Goal: Transaction & Acquisition: Book appointment/travel/reservation

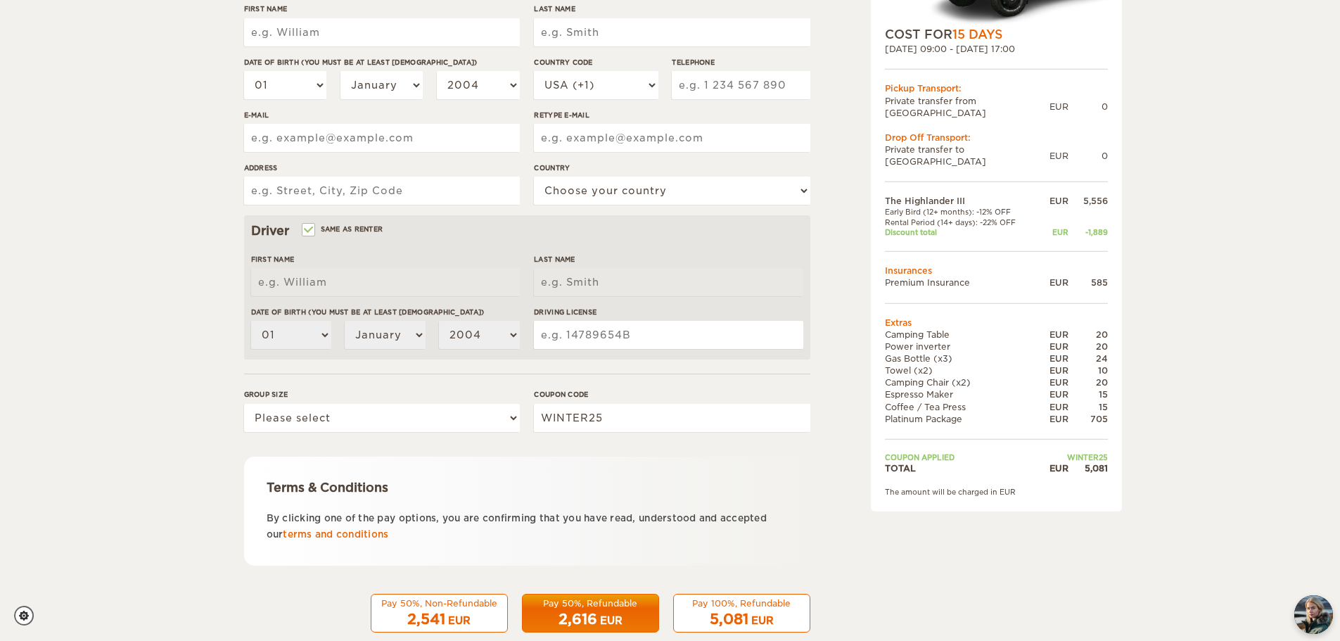
scroll to position [274, 0]
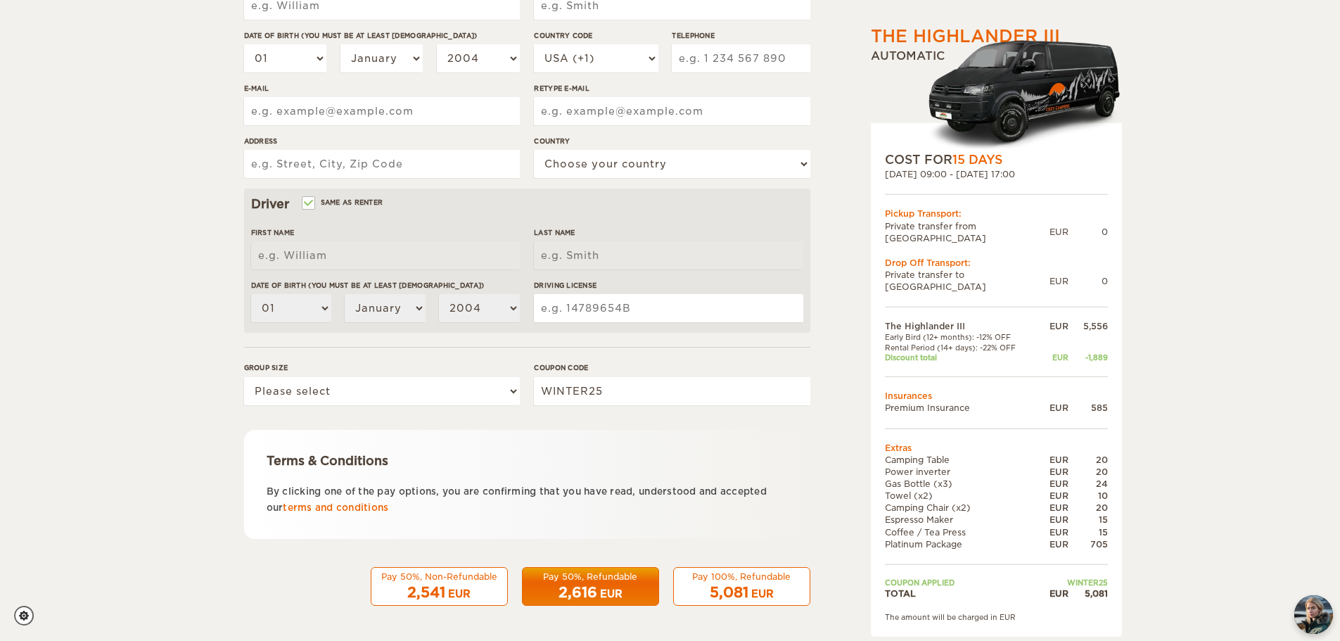
click at [406, 583] on div "2,541 EUR" at bounding box center [439, 592] width 119 height 20
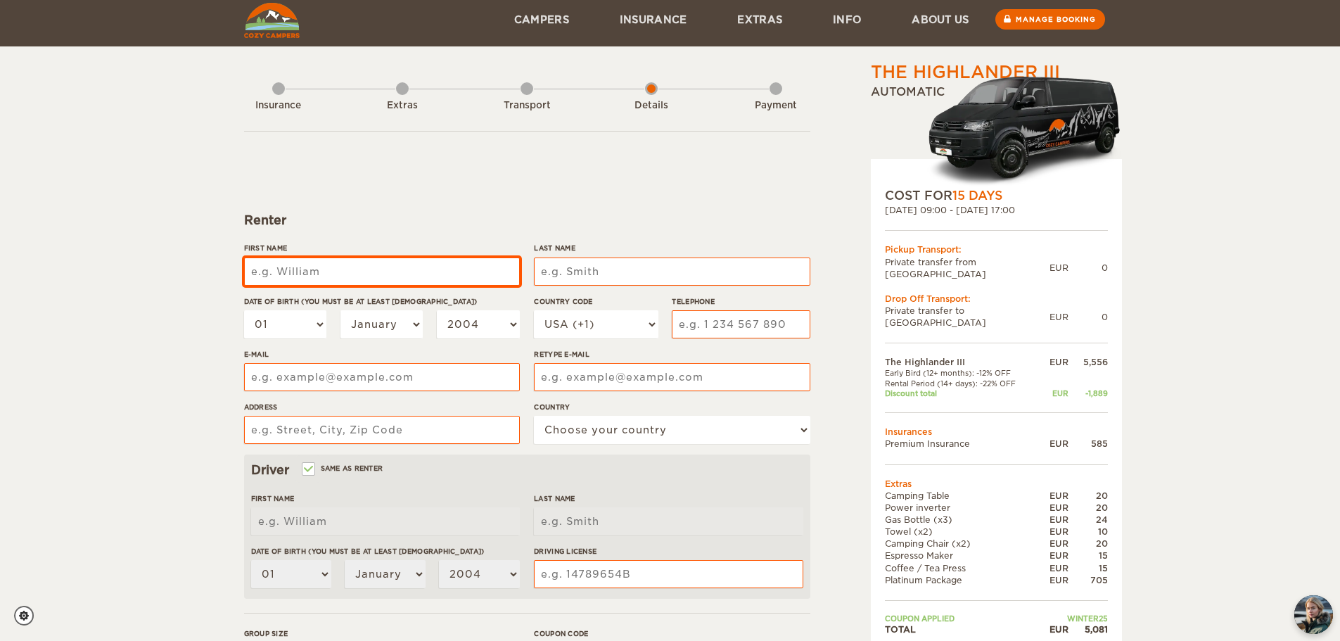
scroll to position [0, 0]
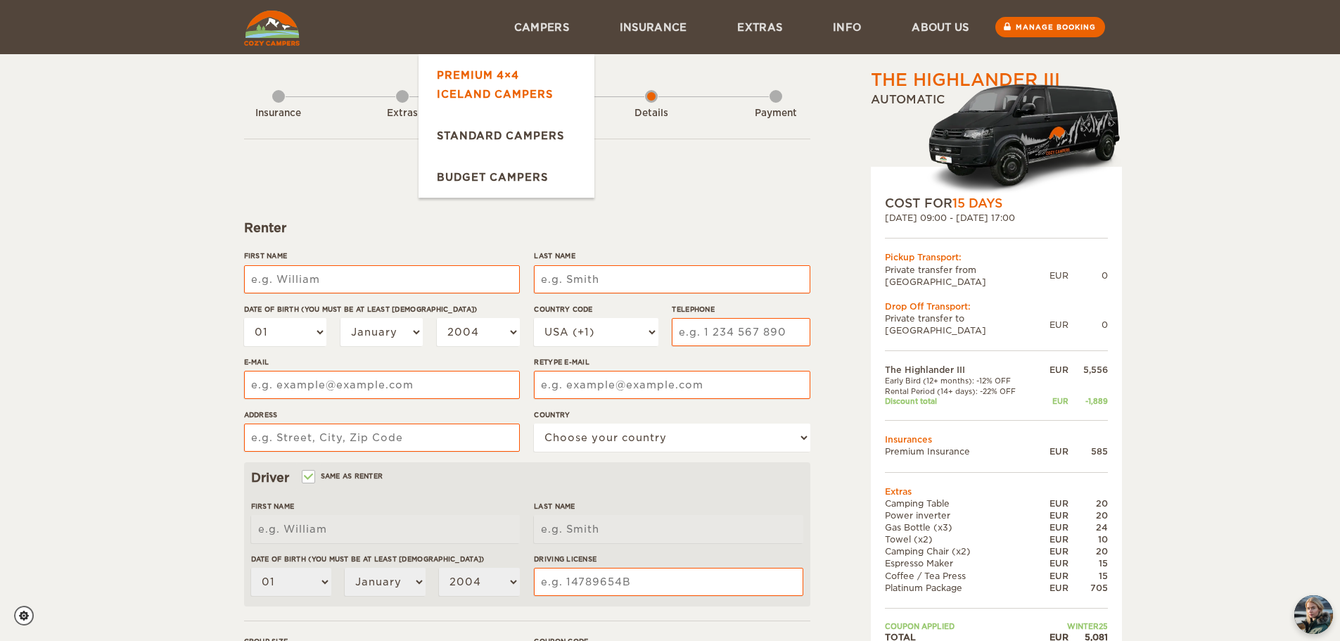
click at [492, 88] on link "Premium 4×4 Iceland Campers" at bounding box center [506, 84] width 176 height 60
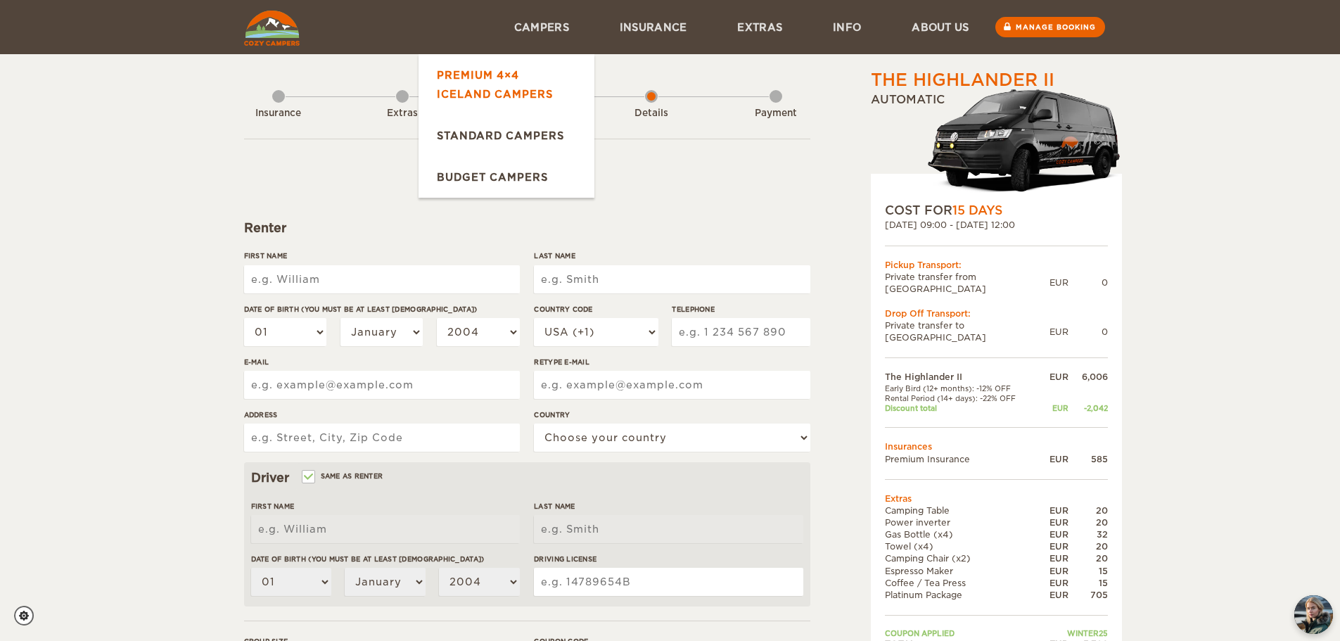
click at [460, 96] on link "Premium 4×4 Iceland Campers" at bounding box center [506, 84] width 176 height 60
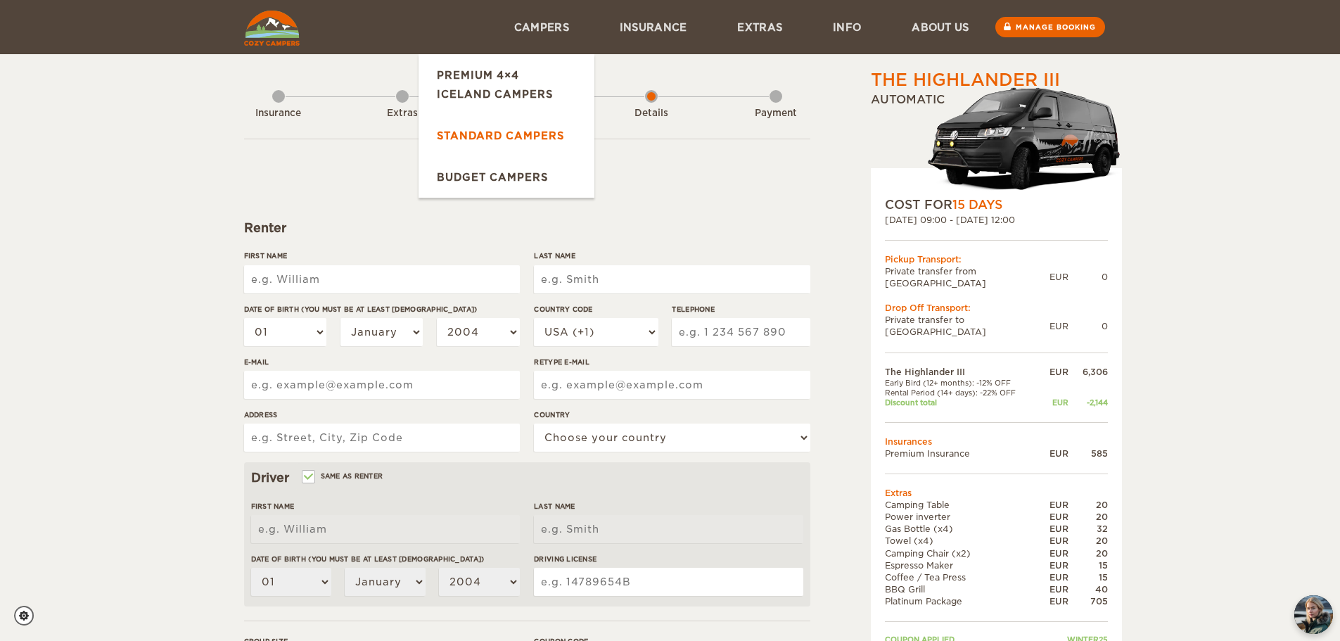
click at [490, 132] on link "Standard Campers" at bounding box center [506, 135] width 176 height 41
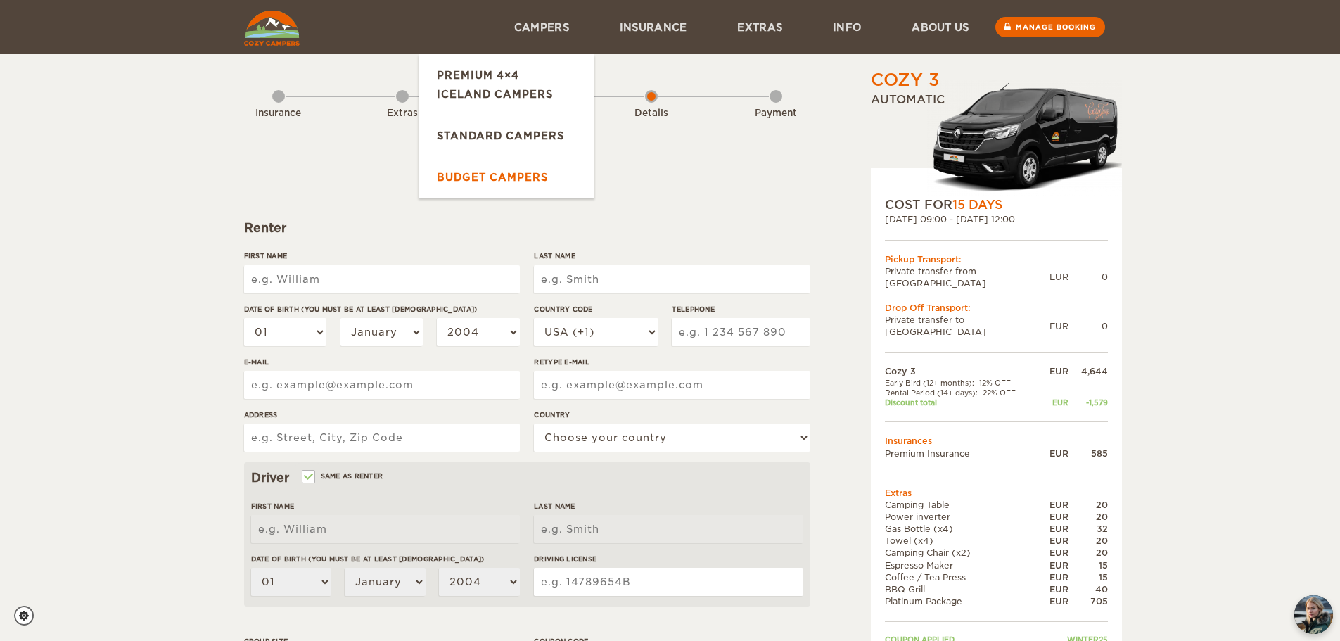
click at [475, 179] on link "Budget Campers" at bounding box center [506, 176] width 176 height 41
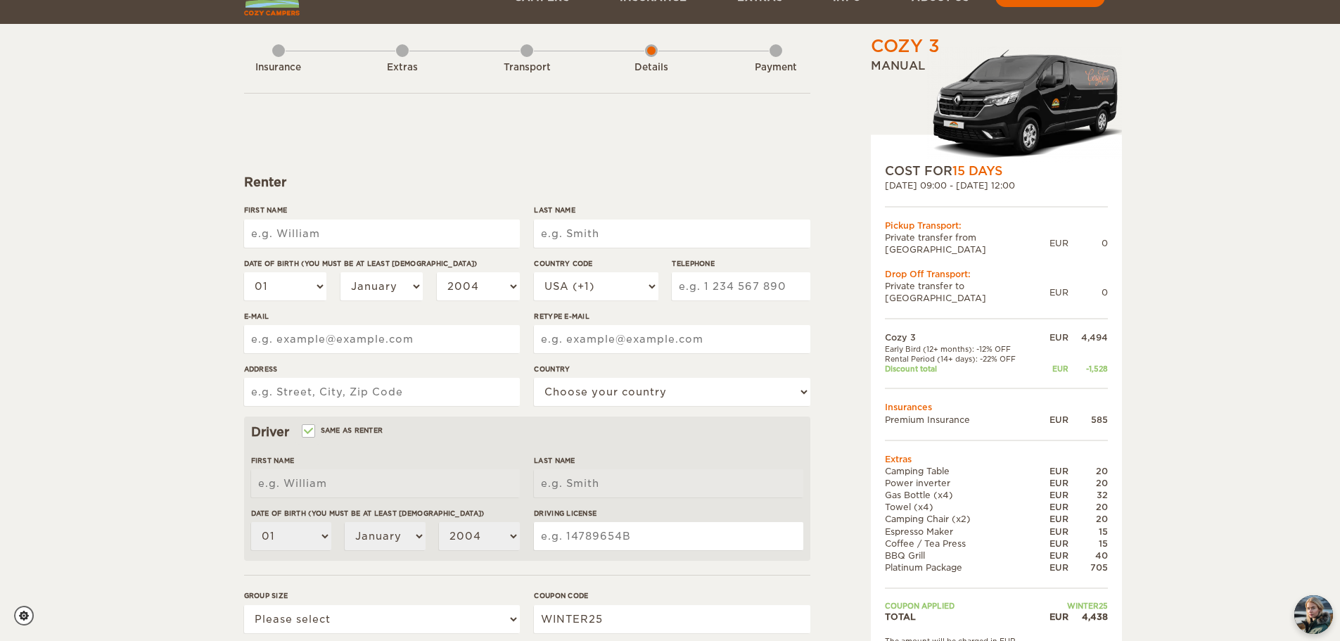
scroll to position [70, 0]
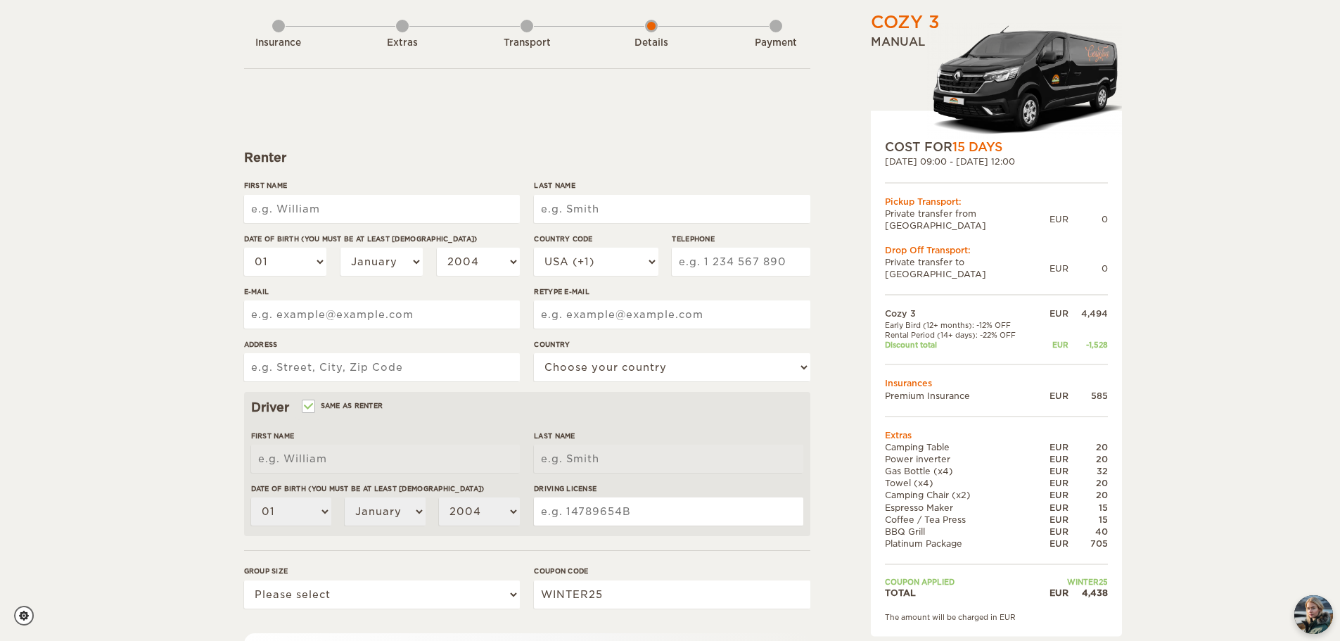
drag, startPoint x: 878, startPoint y: 515, endPoint x: 988, endPoint y: 515, distance: 109.7
click at [988, 515] on div "COST FOR 15 Days [DATE] 09:00 - [DATE] 12:00 Pickup Transport: Private transfer…" at bounding box center [996, 373] width 251 height 525
click at [988, 537] on td "Platinum Package" at bounding box center [962, 543] width 154 height 12
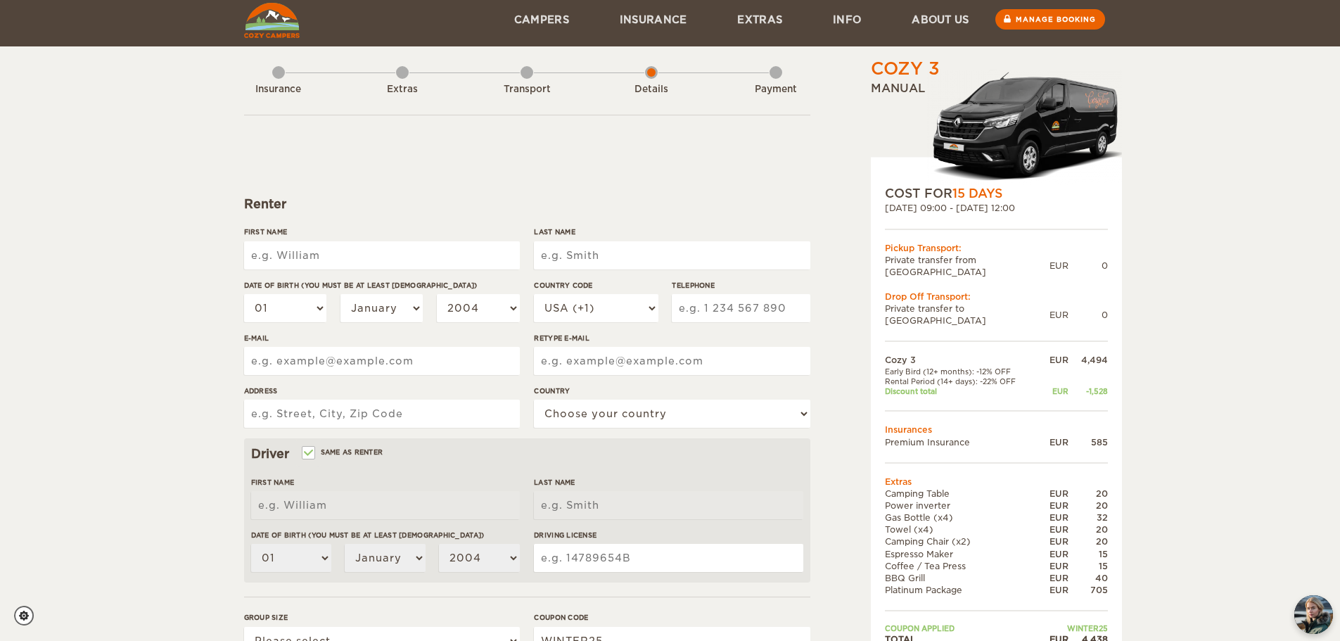
scroll to position [0, 0]
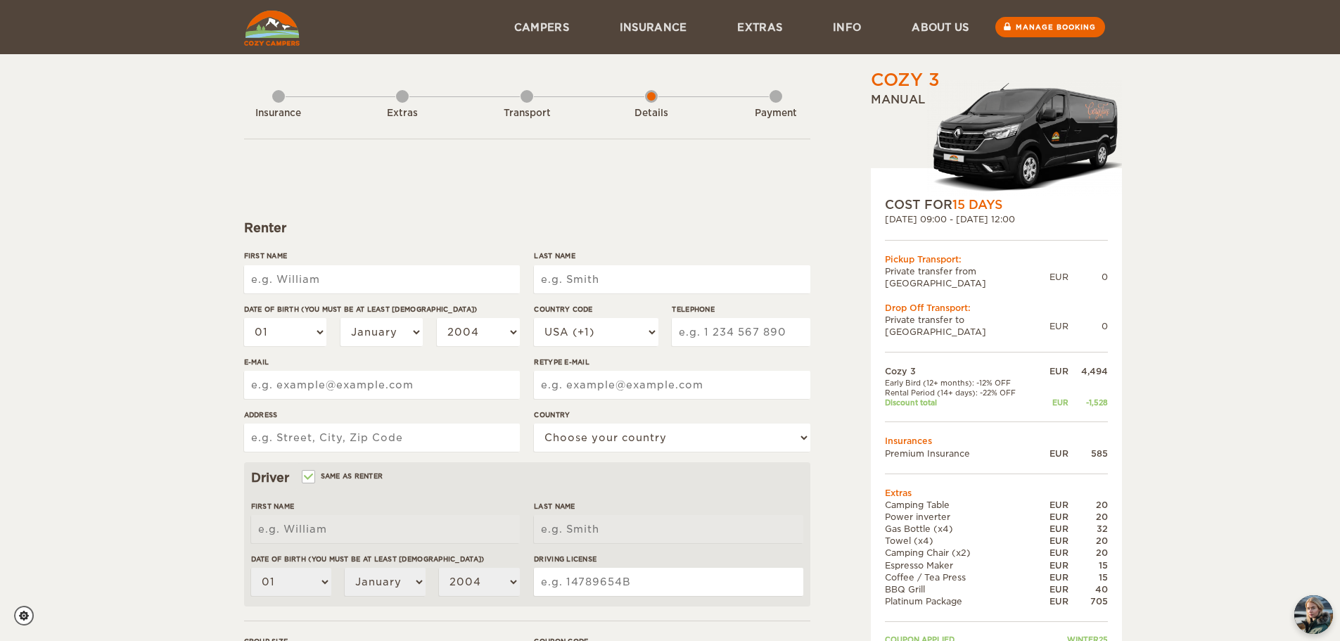
click at [404, 111] on div "Extras" at bounding box center [402, 113] width 77 height 13
click at [394, 93] on div "Insurance Extras Transport Details Payment" at bounding box center [527, 103] width 566 height 71
click at [533, 101] on div "Transport" at bounding box center [526, 110] width 13 height 56
